Goal: Find specific page/section: Find specific page/section

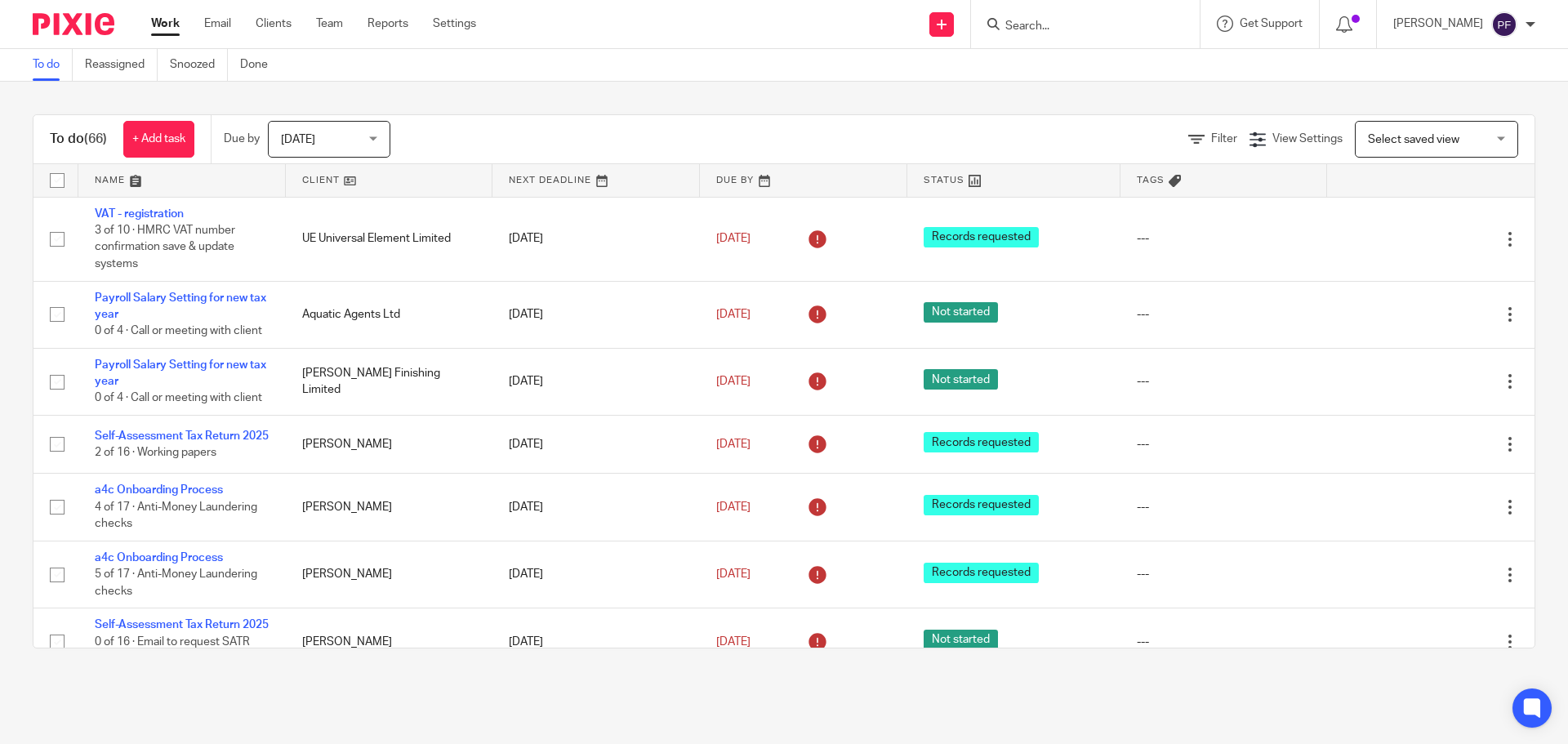
click at [1050, 31] on input "Search" at bounding box center [1077, 27] width 147 height 14
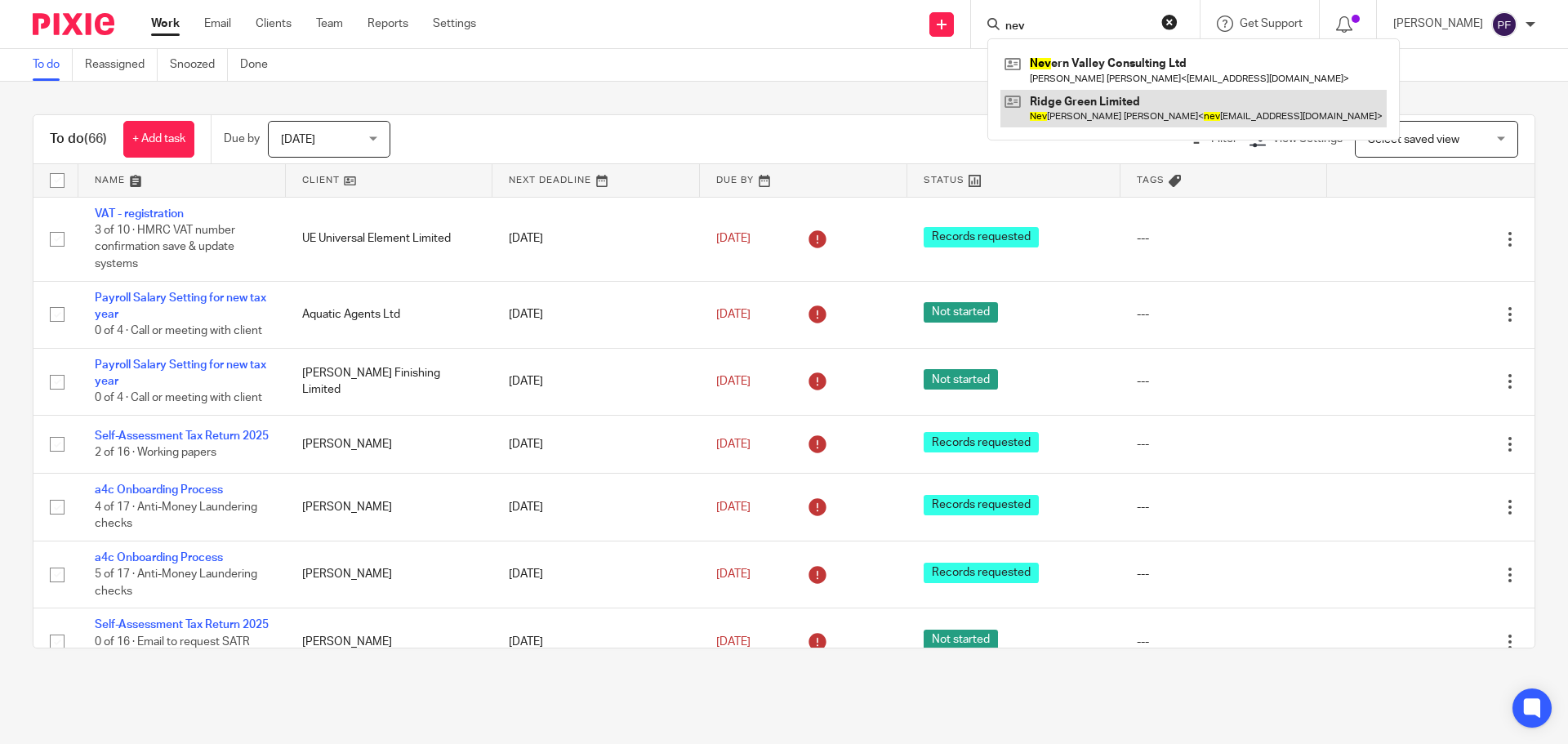
type input "nev"
click at [1066, 108] on link at bounding box center [1193, 108] width 386 height 38
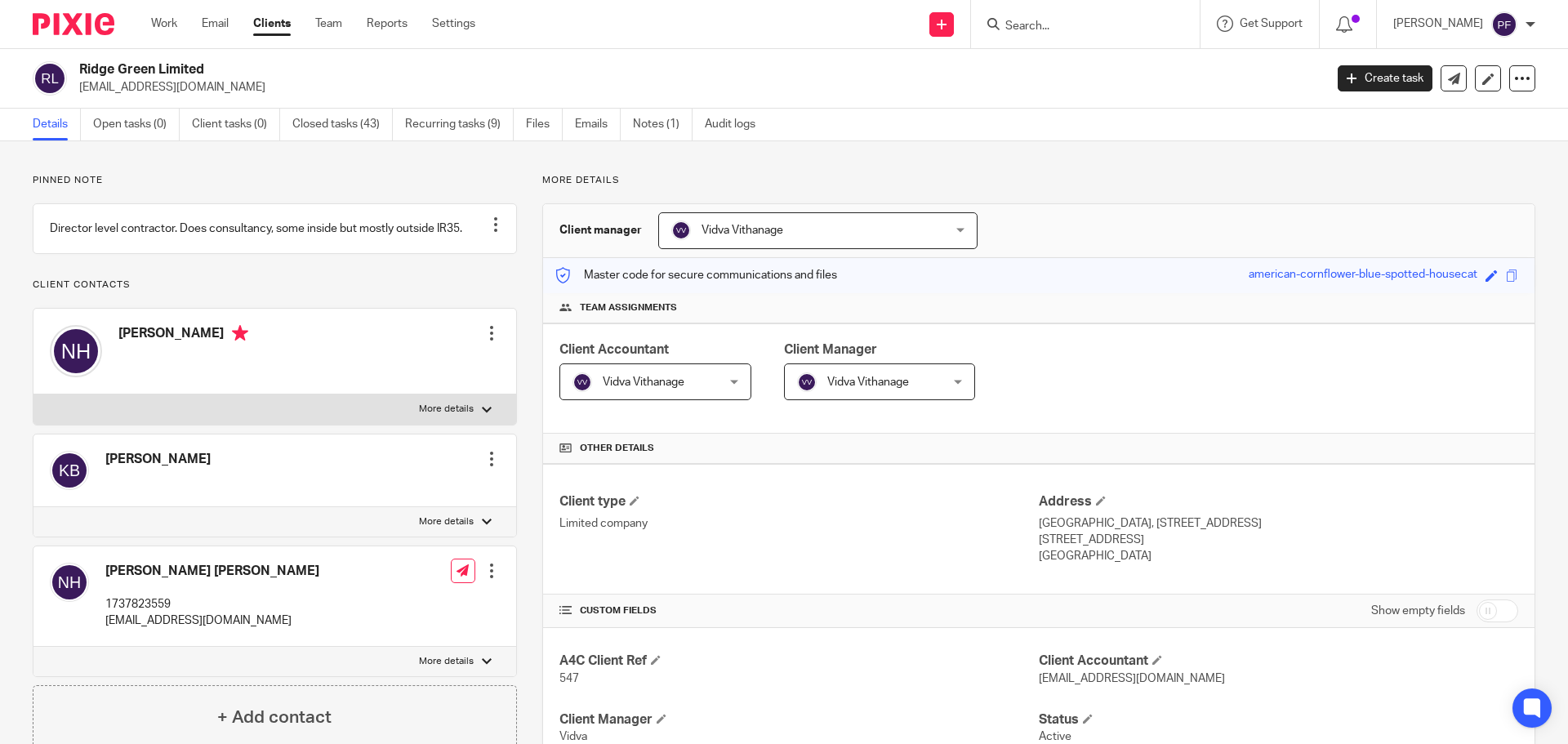
click at [1028, 25] on input "Search" at bounding box center [1077, 27] width 147 height 14
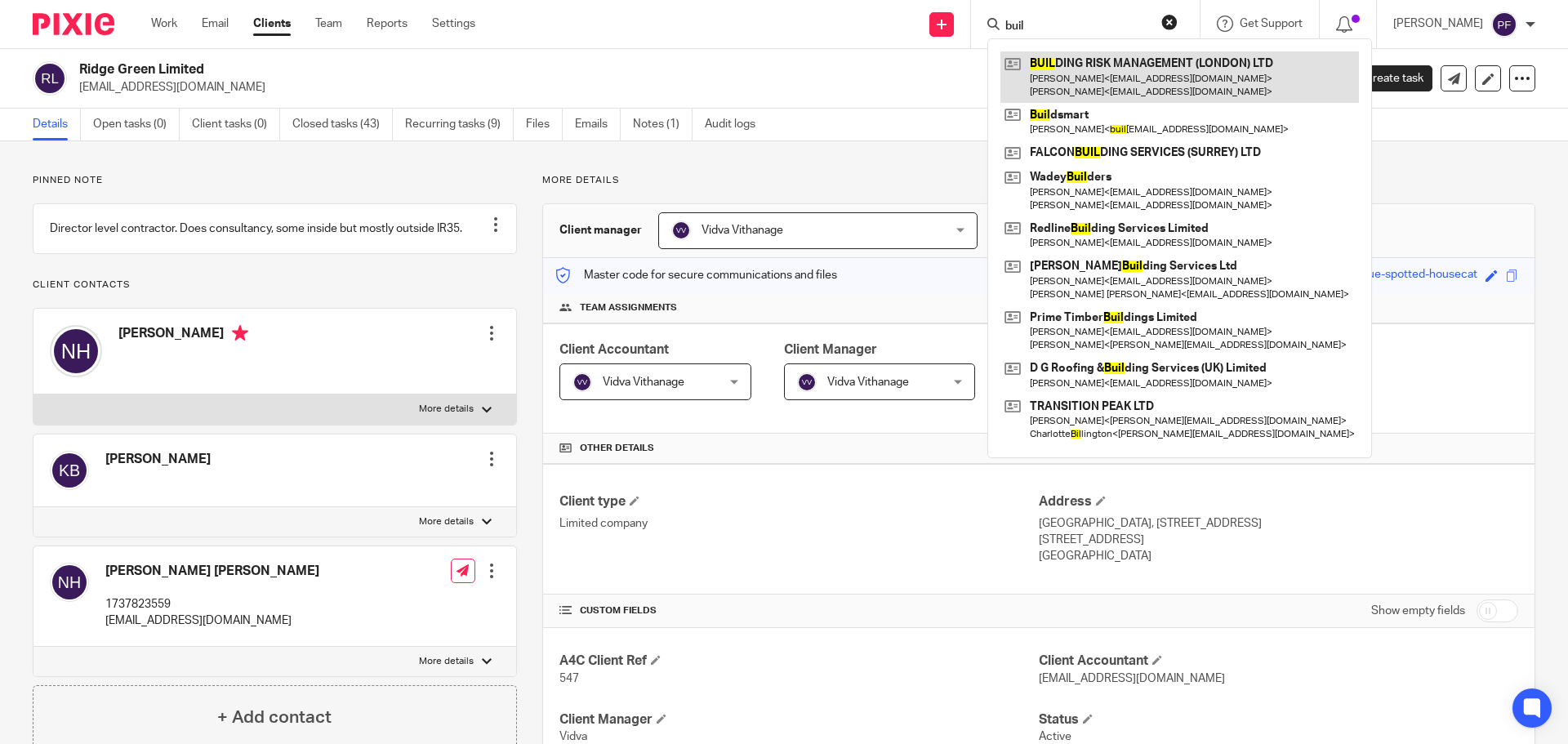
type input "buil"
click at [1065, 64] on link at bounding box center [1179, 77] width 358 height 51
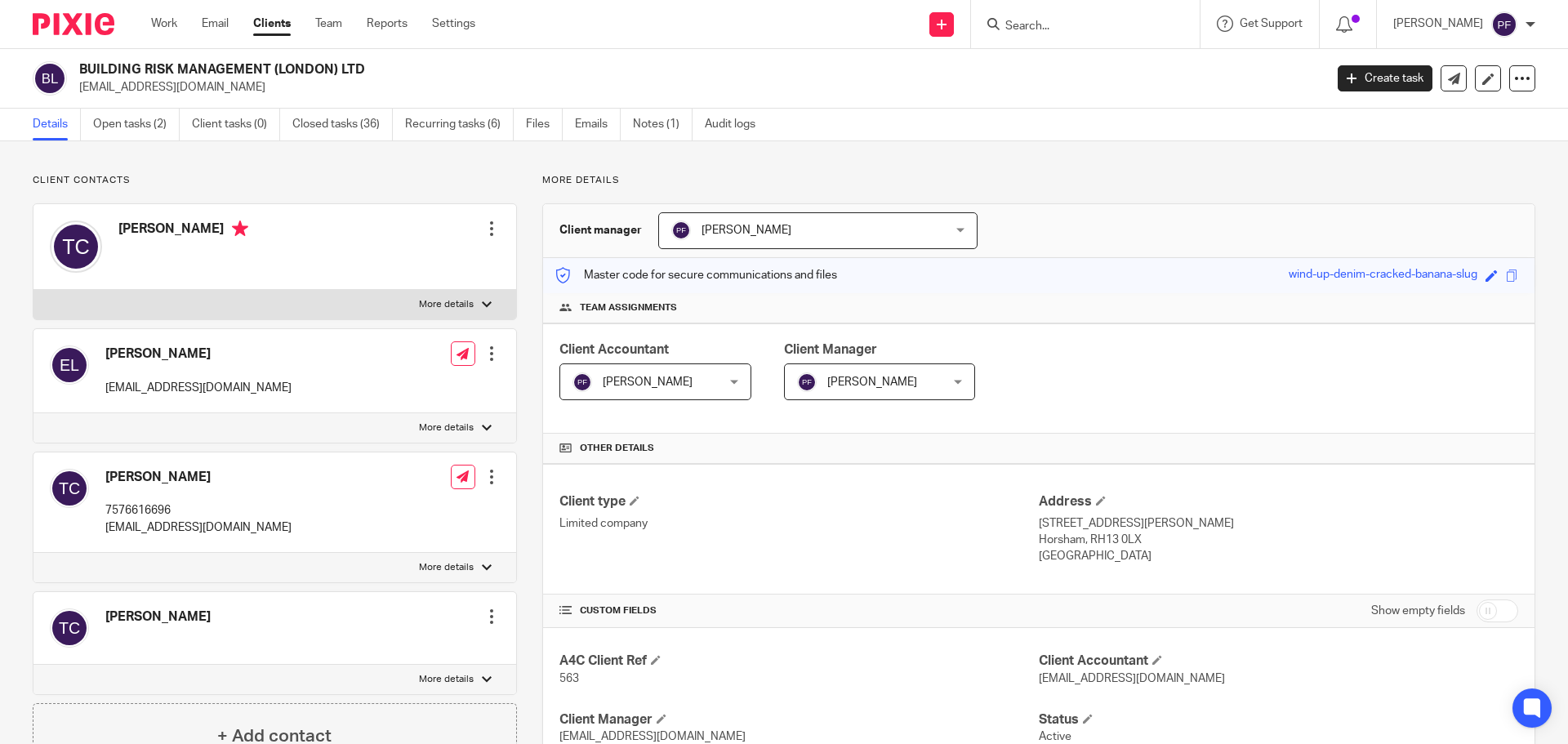
click at [662, 123] on link "Notes (1)" at bounding box center [662, 125] width 60 height 32
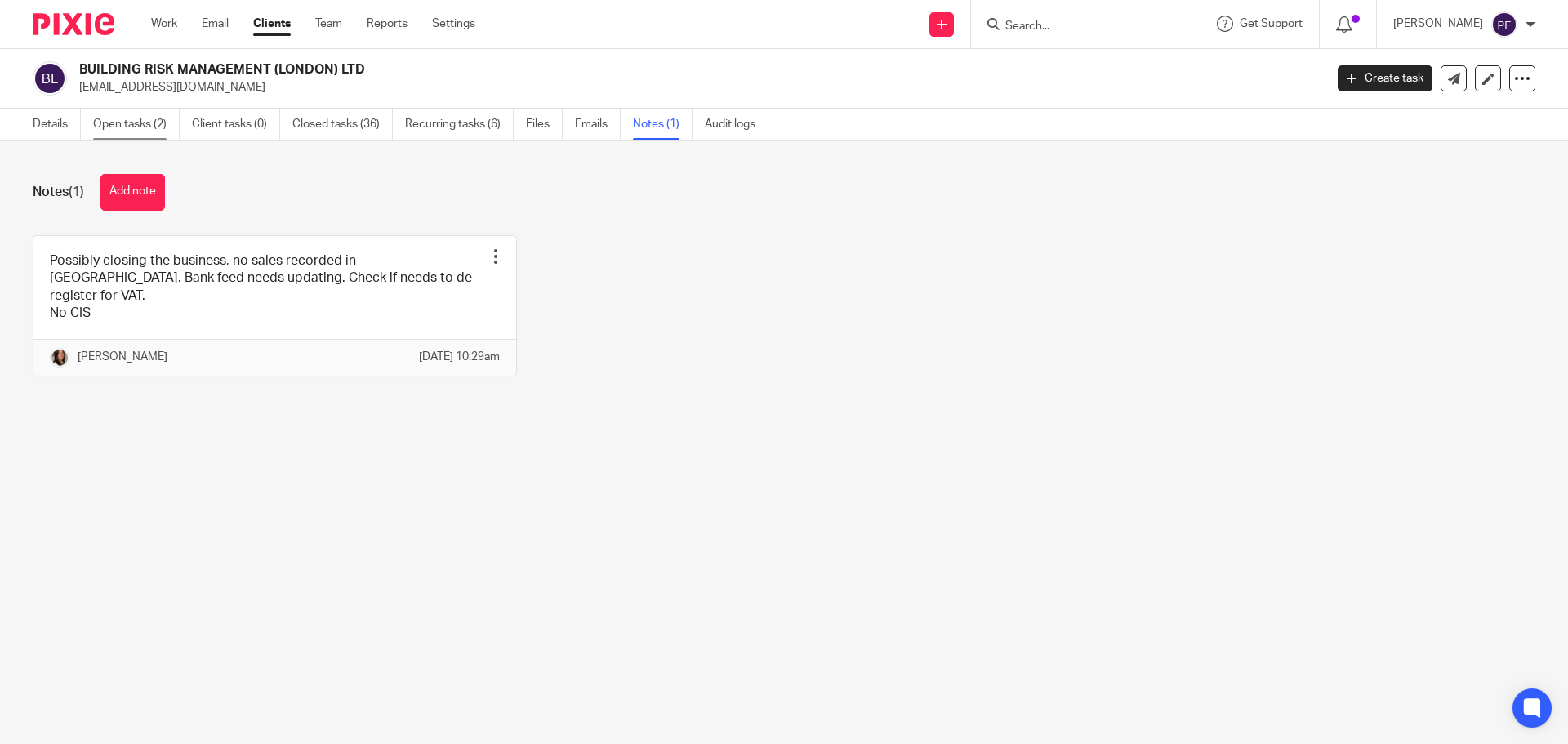
click at [132, 137] on link "Open tasks (2)" at bounding box center [136, 125] width 87 height 32
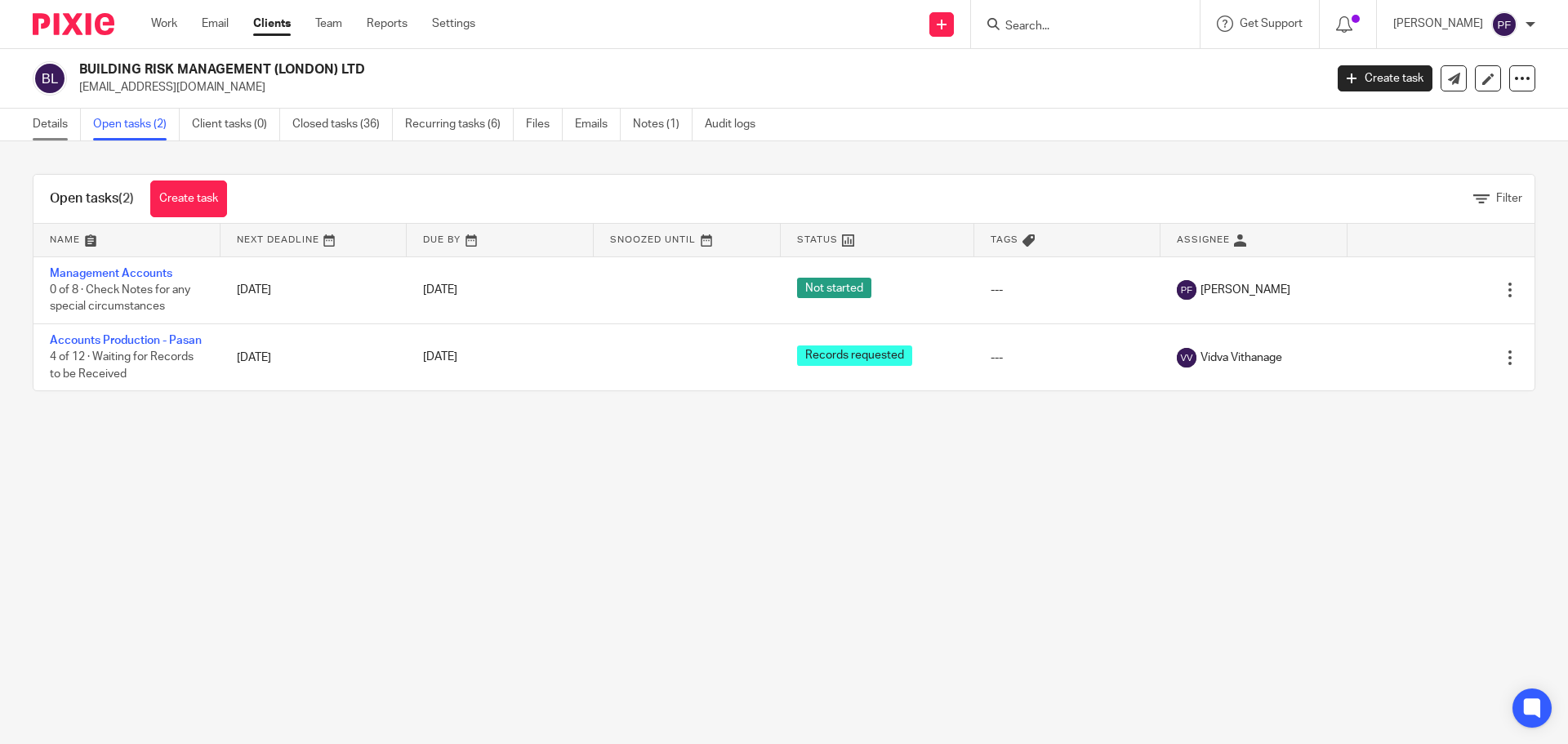
click at [59, 120] on link "Details" at bounding box center [57, 125] width 48 height 32
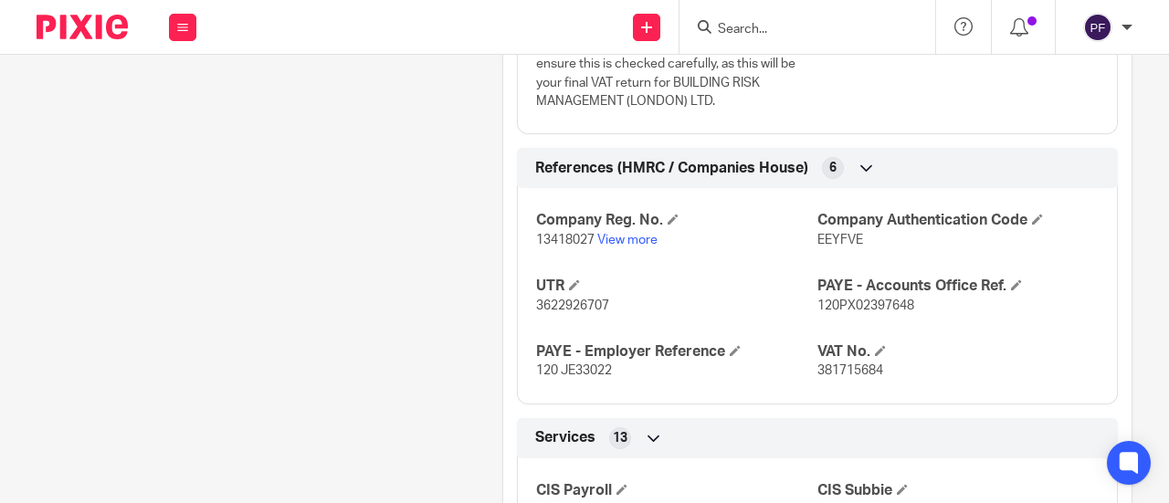
scroll to position [1541, 0]
click at [830, 364] on span "381715684" at bounding box center [851, 370] width 66 height 13
copy span "381715684"
